Goal: Transaction & Acquisition: Purchase product/service

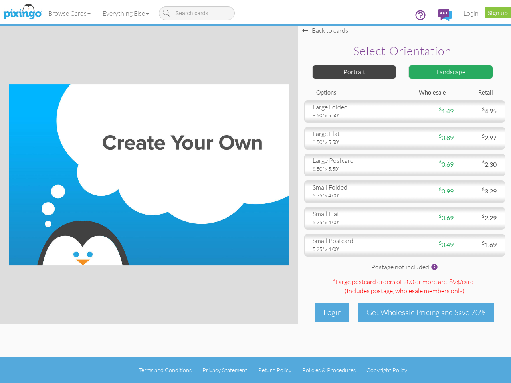
click at [256, 192] on img at bounding box center [149, 174] width 280 height 181
click at [70, 13] on link "Browse Cards" at bounding box center [69, 13] width 54 height 20
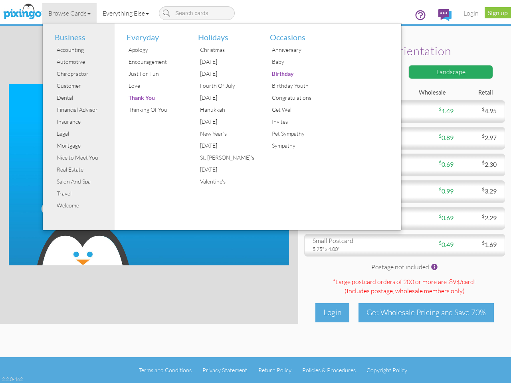
click at [127, 13] on link "Everything Else" at bounding box center [126, 13] width 58 height 20
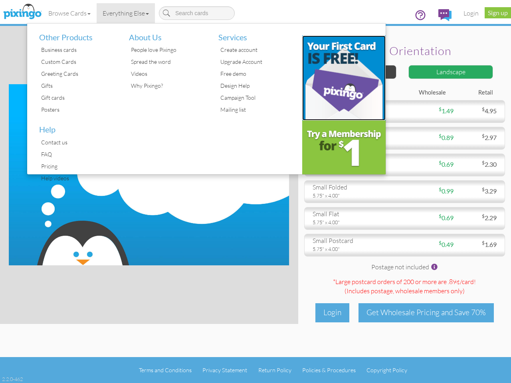
click at [355, 72] on img at bounding box center [344, 78] width 84 height 85
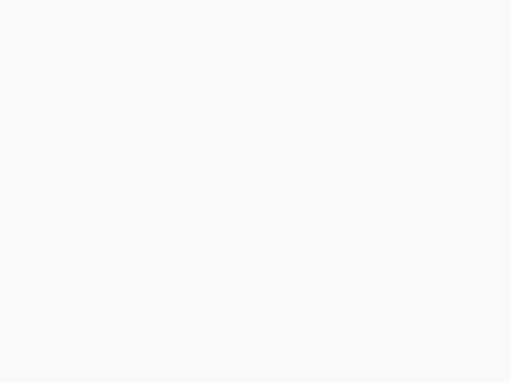
click at [451, 72] on body at bounding box center [255, 191] width 511 height 383
click at [405, 111] on body at bounding box center [255, 191] width 511 height 383
click at [405, 138] on body at bounding box center [255, 191] width 511 height 383
click at [405, 165] on body at bounding box center [255, 191] width 511 height 383
click at [405, 192] on body at bounding box center [255, 191] width 511 height 383
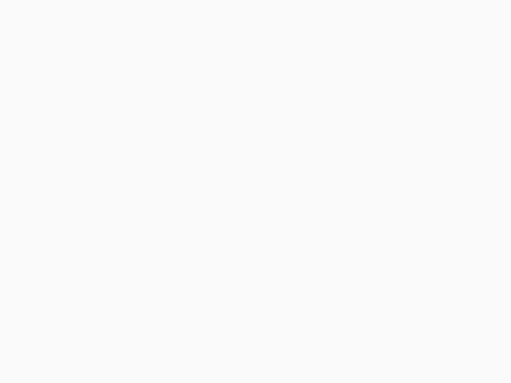
click at [405, 218] on body at bounding box center [255, 191] width 511 height 383
